Goal: Entertainment & Leisure: Consume media (video, audio)

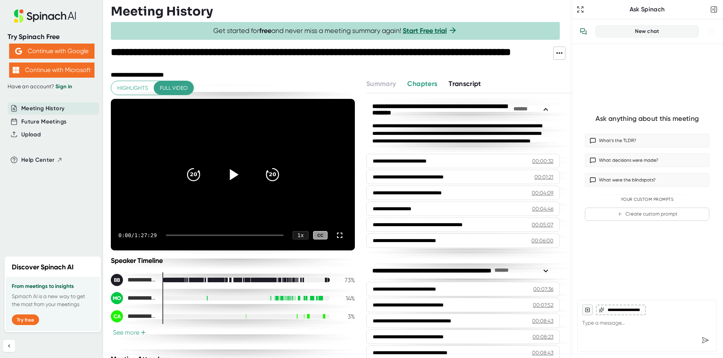
click at [229, 178] on icon at bounding box center [233, 174] width 9 height 11
click at [175, 236] on div at bounding box center [225, 236] width 118 height 2
click at [182, 237] on div "5:38 / 1:27:29 1 x CC" at bounding box center [233, 235] width 244 height 30
click at [192, 237] on div "5:39 / 1:27:29 1 x CC" at bounding box center [233, 235] width 244 height 30
click at [194, 236] on div at bounding box center [225, 236] width 118 height 2
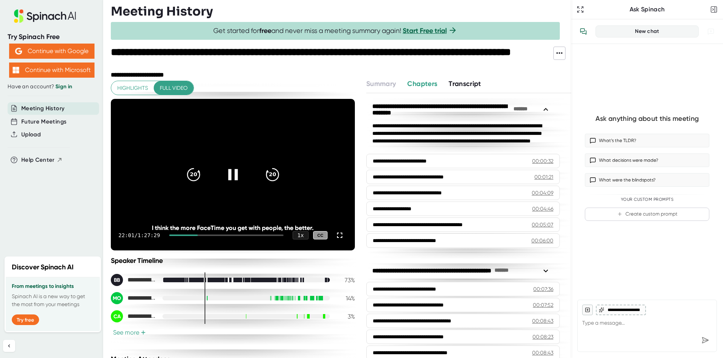
click at [200, 236] on div at bounding box center [226, 236] width 114 height 2
click at [209, 236] on div at bounding box center [226, 236] width 114 height 2
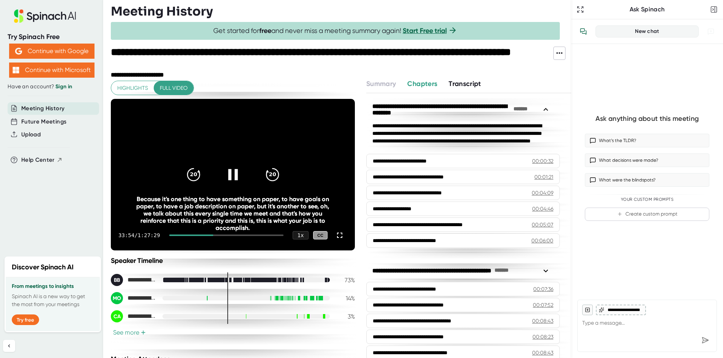
click at [216, 237] on div "33:54 / 1:27:29 1 x CC" at bounding box center [233, 235] width 244 height 30
click at [218, 237] on div "33:55 / 1:27:29 1 x CC" at bounding box center [233, 235] width 244 height 30
click at [218, 236] on div at bounding box center [226, 236] width 114 height 2
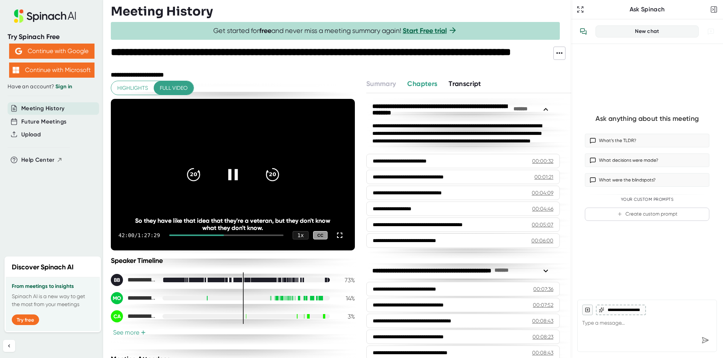
click at [222, 236] on div at bounding box center [226, 236] width 114 height 2
click at [226, 236] on div at bounding box center [226, 236] width 114 height 2
click at [230, 235] on div at bounding box center [226, 236] width 114 height 2
click at [233, 235] on div at bounding box center [226, 236] width 114 height 2
click at [236, 235] on div at bounding box center [226, 236] width 114 height 2
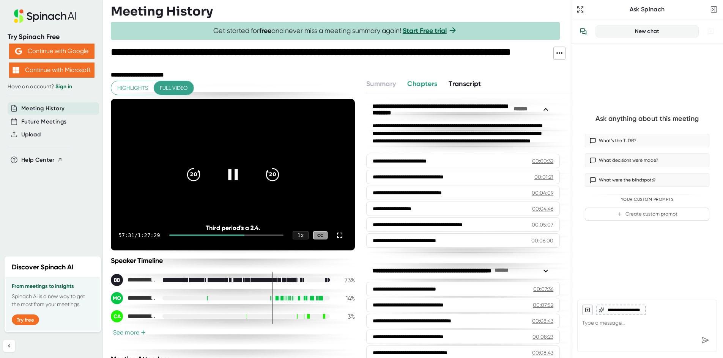
click at [242, 235] on div at bounding box center [226, 236] width 114 height 2
click at [243, 235] on div at bounding box center [213, 236] width 77 height 2
click at [246, 235] on div at bounding box center [229, 236] width 108 height 2
click at [249, 235] on div at bounding box center [229, 236] width 108 height 2
click at [251, 235] on div at bounding box center [229, 236] width 108 height 2
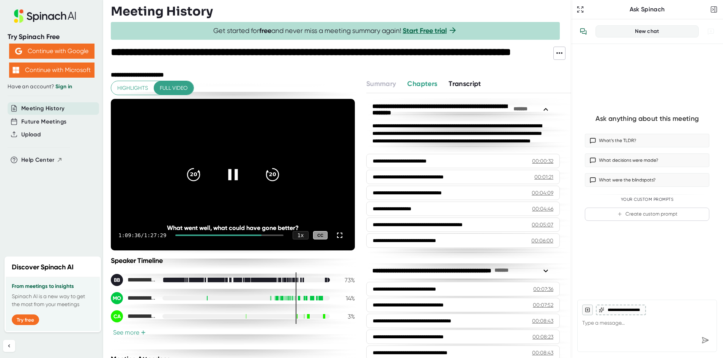
click at [254, 234] on div "1:09:36 / 1:27:29 1 x CC" at bounding box center [233, 235] width 244 height 30
click at [257, 234] on div "1:09:37 / 1:27:29 1 x CC" at bounding box center [233, 235] width 244 height 30
click at [255, 235] on div at bounding box center [229, 236] width 108 height 2
click at [256, 235] on div at bounding box center [229, 236] width 108 height 2
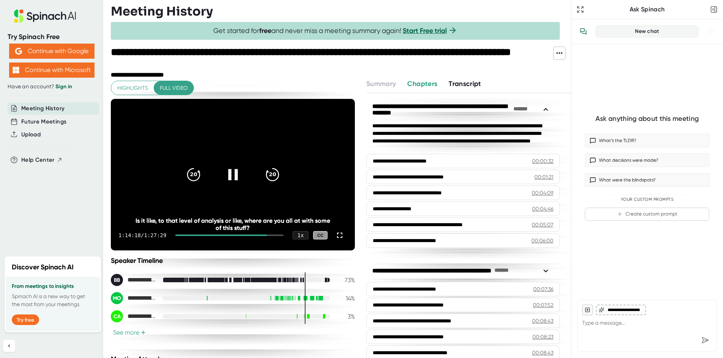
click at [258, 235] on div at bounding box center [229, 236] width 108 height 2
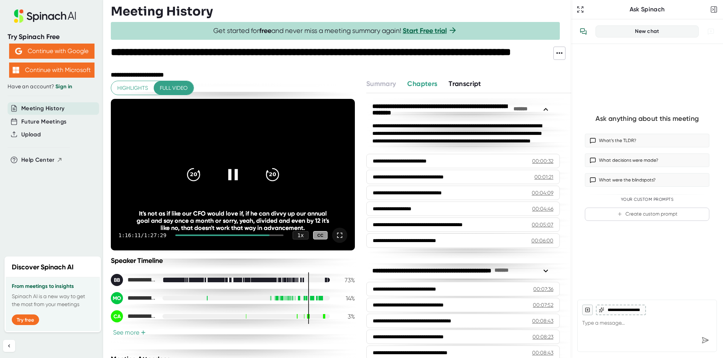
click at [337, 234] on icon at bounding box center [339, 235] width 5 height 5
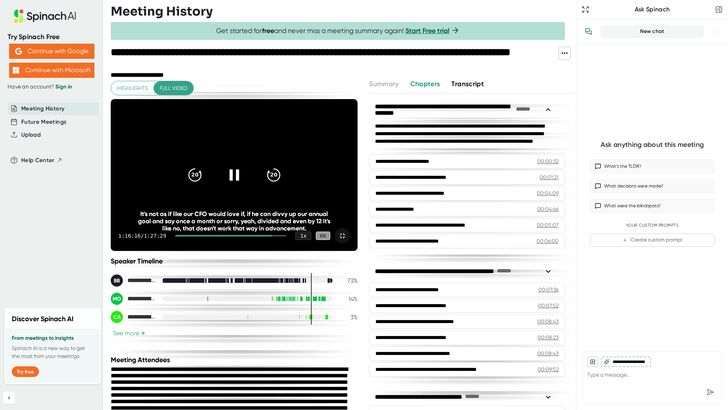
click at [286, 236] on div at bounding box center [230, 236] width 111 height 2
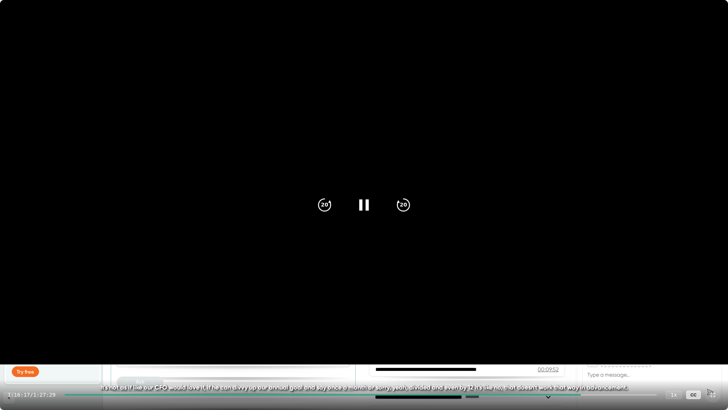
click at [589, 358] on div at bounding box center [360, 395] width 592 height 2
click at [595, 358] on div at bounding box center [360, 395] width 592 height 2
click at [603, 358] on div "1:18:20 / 1:27:29 1 x CC" at bounding box center [364, 394] width 728 height 30
click at [607, 358] on div "1:18:23 / 1:27:29 1 x CC" at bounding box center [364, 394] width 728 height 30
click at [606, 358] on div "1:18:25 / 1:27:29 1 x CC" at bounding box center [364, 394] width 728 height 30
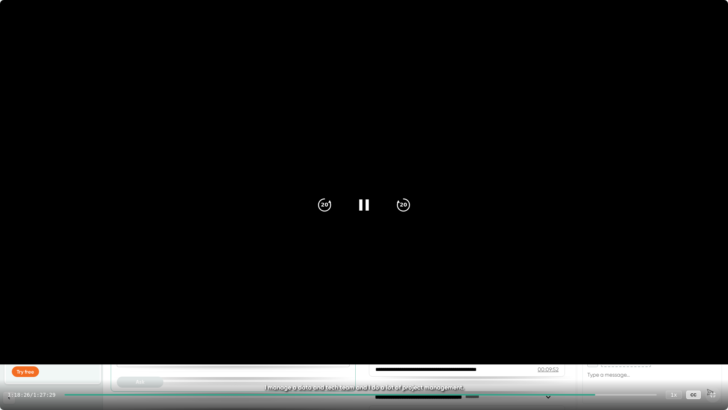
click at [604, 358] on div at bounding box center [360, 395] width 592 height 2
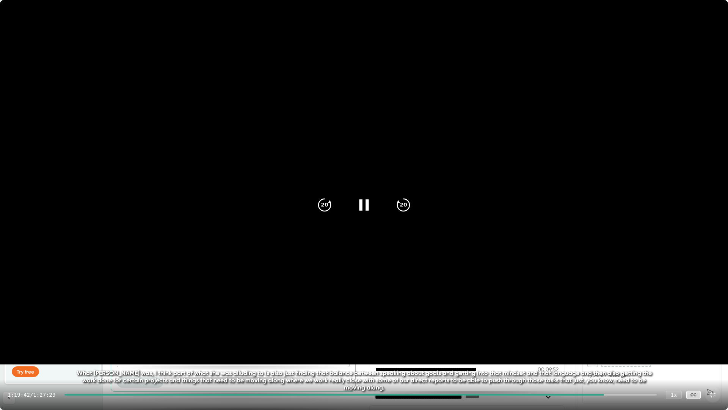
click at [615, 358] on div "1:19:42 / 1:27:29 1 x CC" at bounding box center [364, 394] width 728 height 30
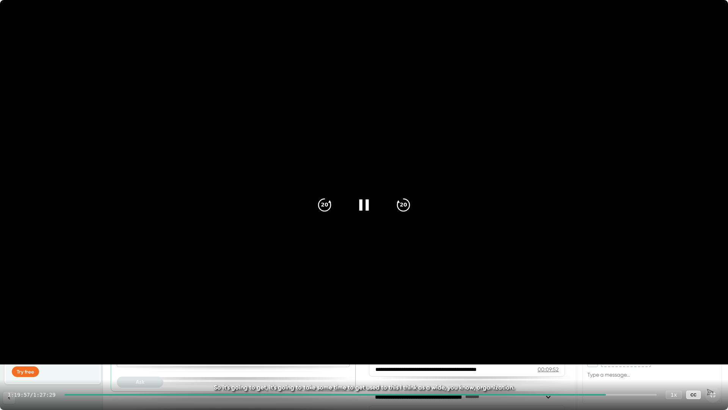
click at [611, 358] on div at bounding box center [360, 395] width 592 height 2
click at [617, 358] on div at bounding box center [360, 395] width 592 height 2
click at [623, 358] on div at bounding box center [360, 395] width 592 height 2
click at [631, 358] on div at bounding box center [360, 395] width 592 height 2
click at [637, 358] on div "1:23:37 / 1:27:29 1 x CC" at bounding box center [364, 394] width 728 height 30
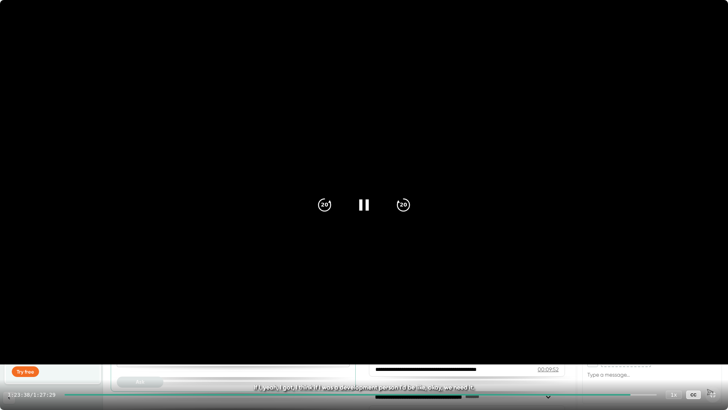
click at [635, 358] on div "1:23:38 / 1:27:29 1 x CC" at bounding box center [364, 394] width 728 height 30
click at [639, 358] on div at bounding box center [360, 395] width 592 height 2
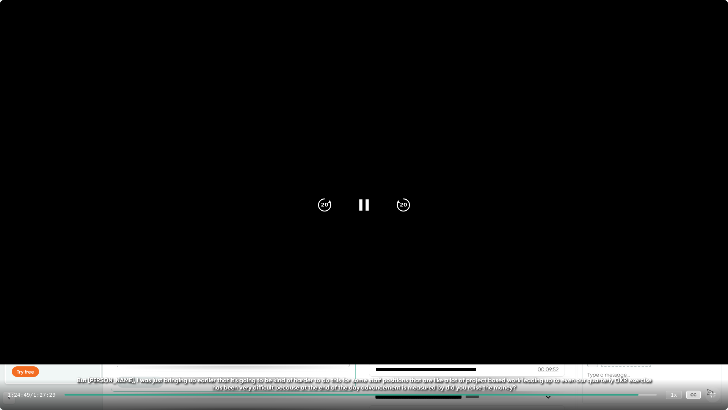
click at [643, 358] on div "1:24:49 / 1:27:29 1 x CC" at bounding box center [364, 394] width 728 height 30
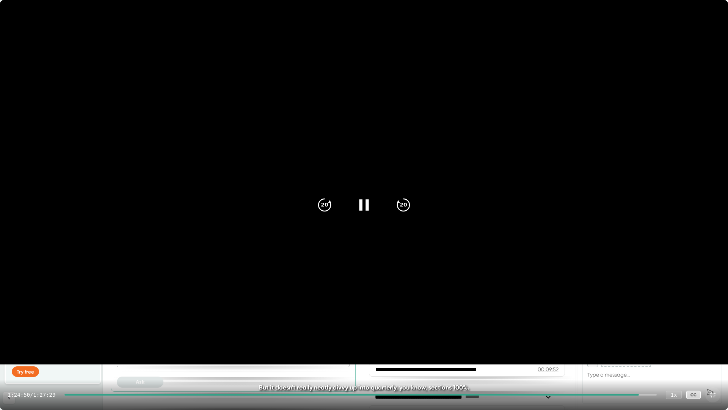
click at [643, 358] on div at bounding box center [360, 395] width 592 height 2
click at [647, 358] on div at bounding box center [360, 395] width 592 height 2
click at [651, 358] on div at bounding box center [360, 395] width 592 height 2
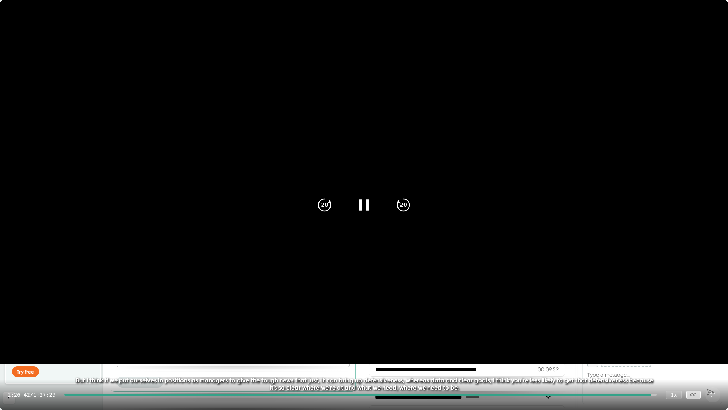
click at [584, 358] on div "1:26:42 / 1:27:29 1 x CC" at bounding box center [364, 394] width 728 height 30
click at [539, 358] on div "1:26:46 / 1:27:29 1 x CC" at bounding box center [364, 394] width 728 height 30
click at [541, 358] on div "1:26:46 / 1:27:29 1 x CC" at bounding box center [364, 394] width 728 height 30
click at [543, 358] on div "1:26:47 / 1:27:29 1 x CC" at bounding box center [364, 394] width 728 height 30
click at [539, 358] on div "1:26:47 / 1:27:29 1 x CC" at bounding box center [364, 394] width 728 height 30
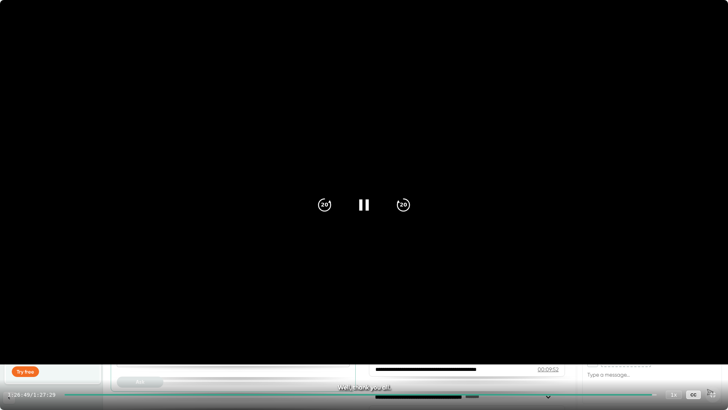
drag, startPoint x: 649, startPoint y: 394, endPoint x: 560, endPoint y: 393, distance: 88.4
click at [560, 358] on div "1:26:49 / 1:27:29 1 x CC" at bounding box center [364, 394] width 728 height 30
click at [565, 358] on div at bounding box center [358, 395] width 588 height 2
click at [534, 358] on div "1:13:51 / 1:27:29 1 x CC" at bounding box center [364, 394] width 728 height 30
click at [533, 358] on div "1:13:52 / 1:27:29 1 x CC" at bounding box center [364, 394] width 728 height 30
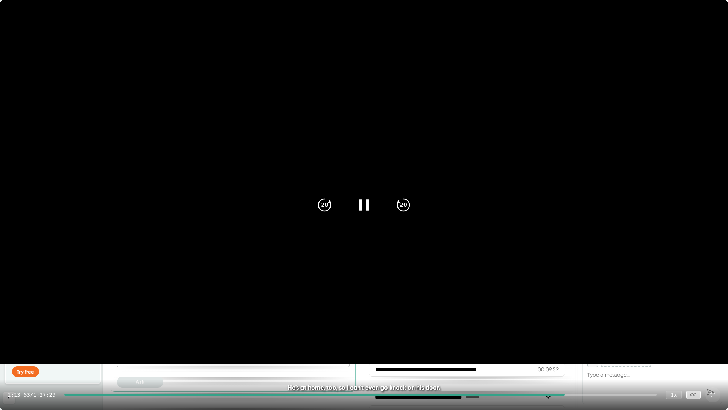
click at [524, 358] on div at bounding box center [314, 395] width 500 height 2
click at [495, 358] on div "1:07:46 / 1:27:29 1 x CC" at bounding box center [364, 394] width 728 height 30
click at [493, 358] on div at bounding box center [293, 395] width 459 height 2
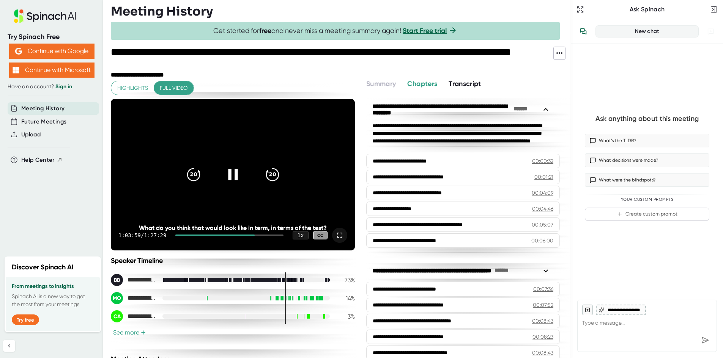
click at [228, 235] on div at bounding box center [214, 236] width 79 height 2
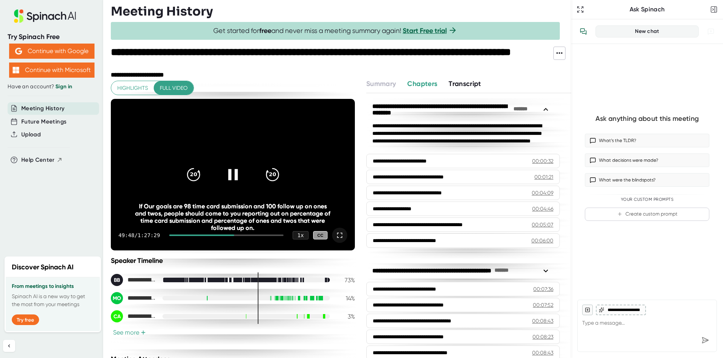
click at [228, 182] on icon at bounding box center [232, 174] width 19 height 19
